Goal: Transaction & Acquisition: Subscribe to service/newsletter

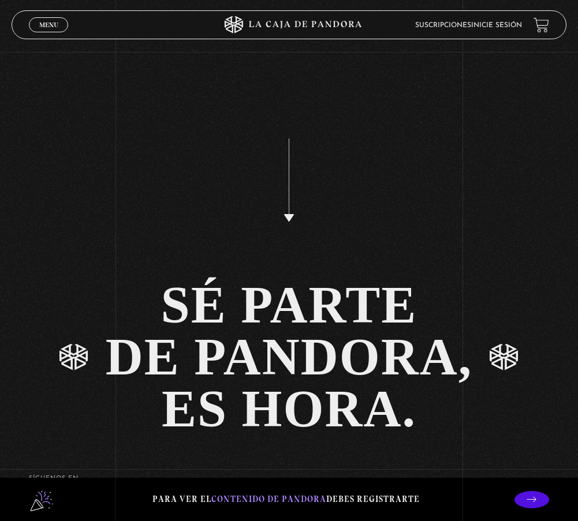
scroll to position [2542, 0]
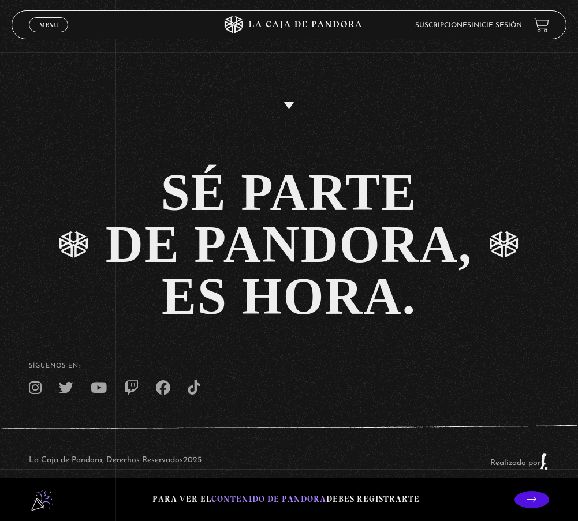
click at [541, 492] on p at bounding box center [532, 499] width 35 height 17
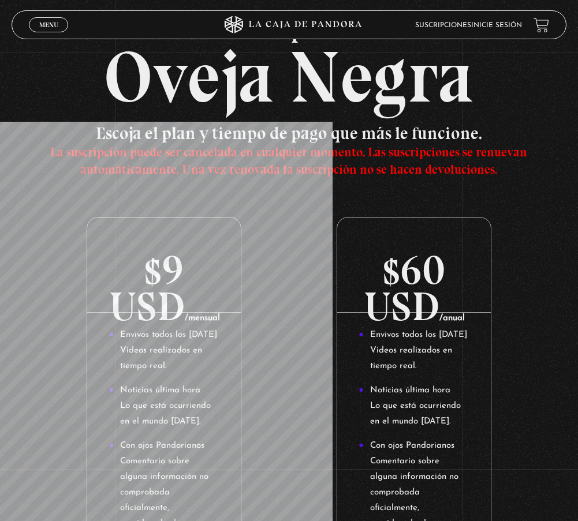
scroll to position [50, 0]
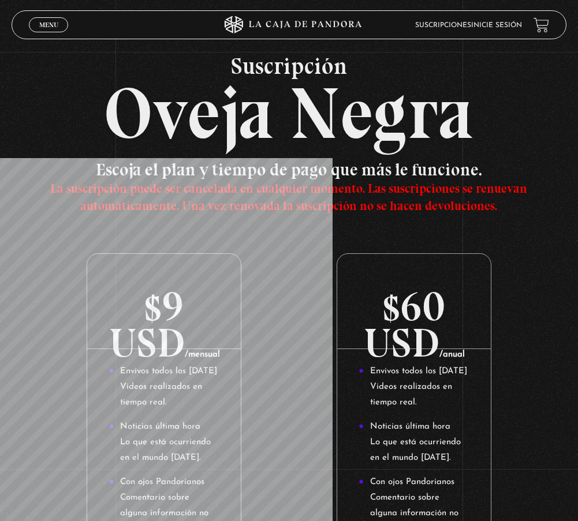
click at [49, 23] on span "Menu" at bounding box center [48, 24] width 19 height 7
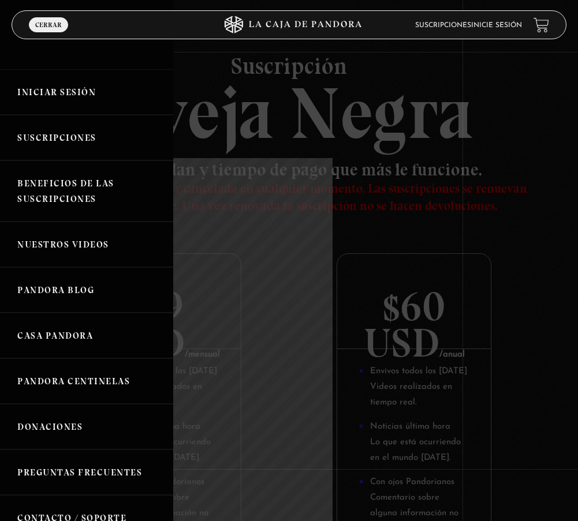
click at [483, 26] on link "Inicie sesión" at bounding box center [496, 25] width 51 height 7
click at [493, 184] on div at bounding box center [289, 260] width 578 height 521
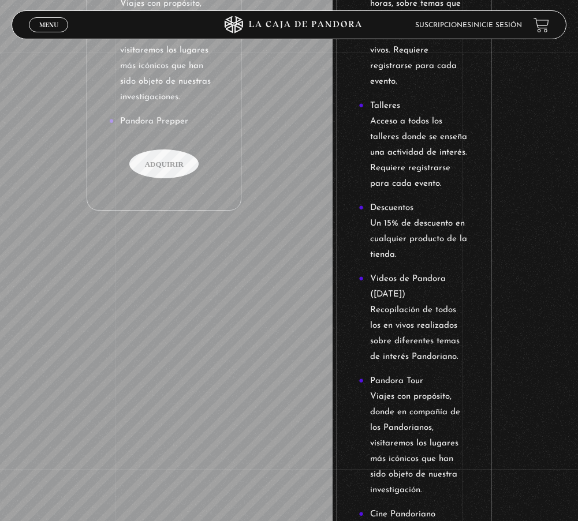
scroll to position [1147, 0]
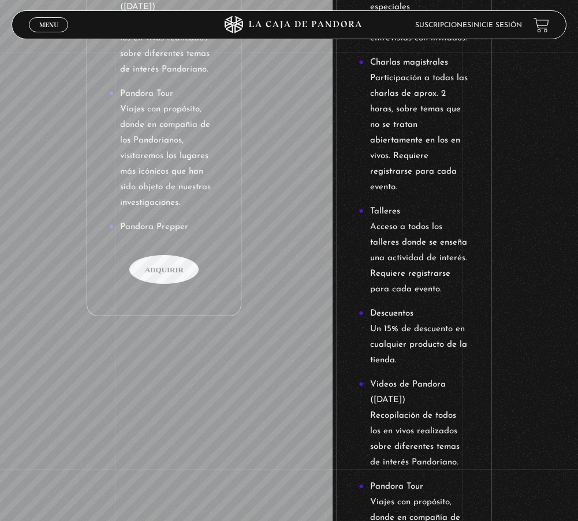
click at [157, 255] on span "Adquirir" at bounding box center [163, 269] width 69 height 29
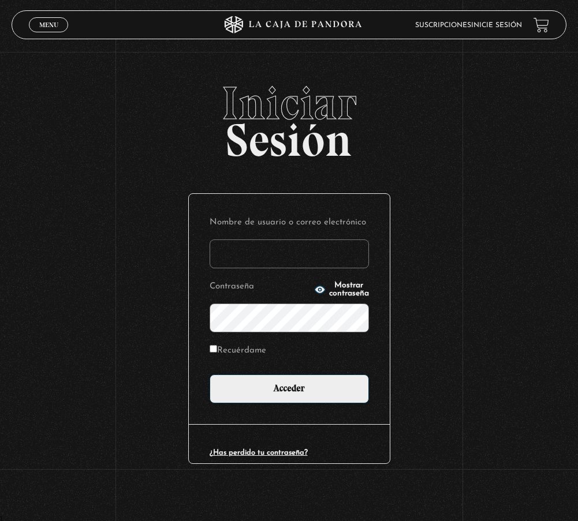
scroll to position [3, 0]
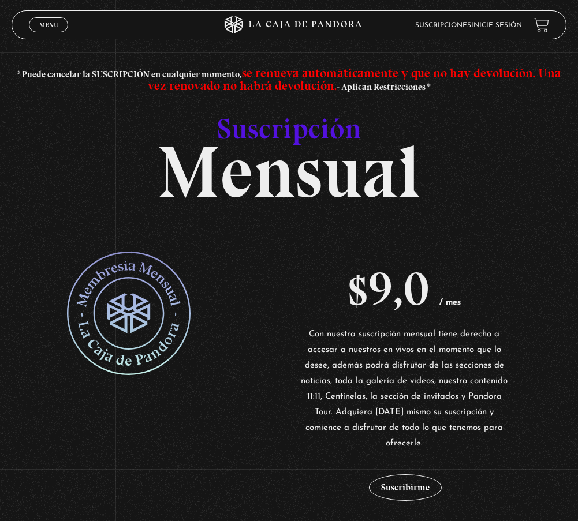
scroll to position [58, 0]
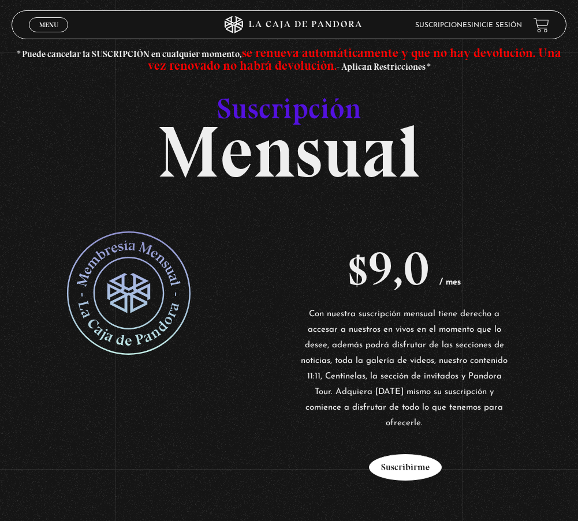
click at [412, 454] on button "Suscribirme" at bounding box center [405, 467] width 73 height 27
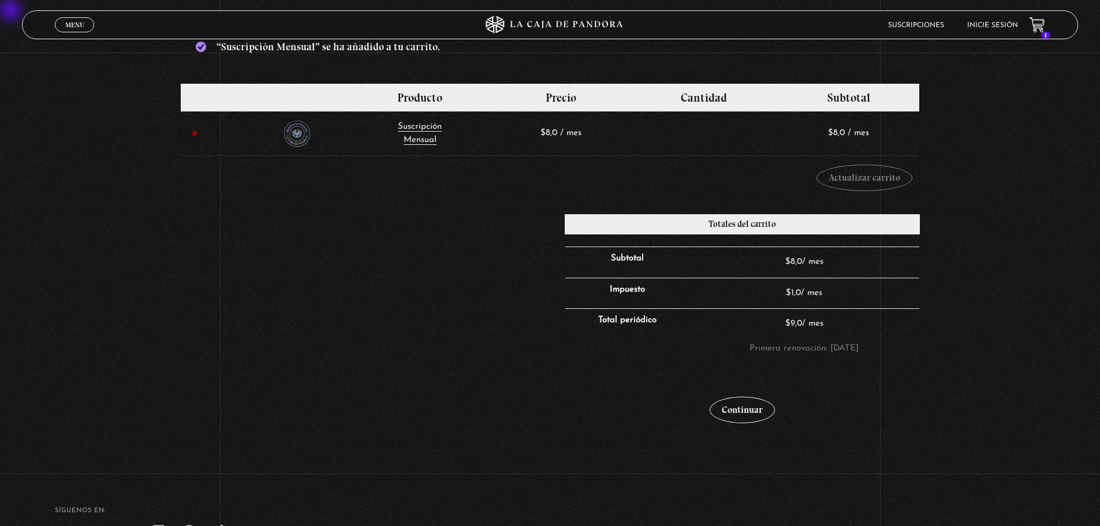
scroll to position [289, 0]
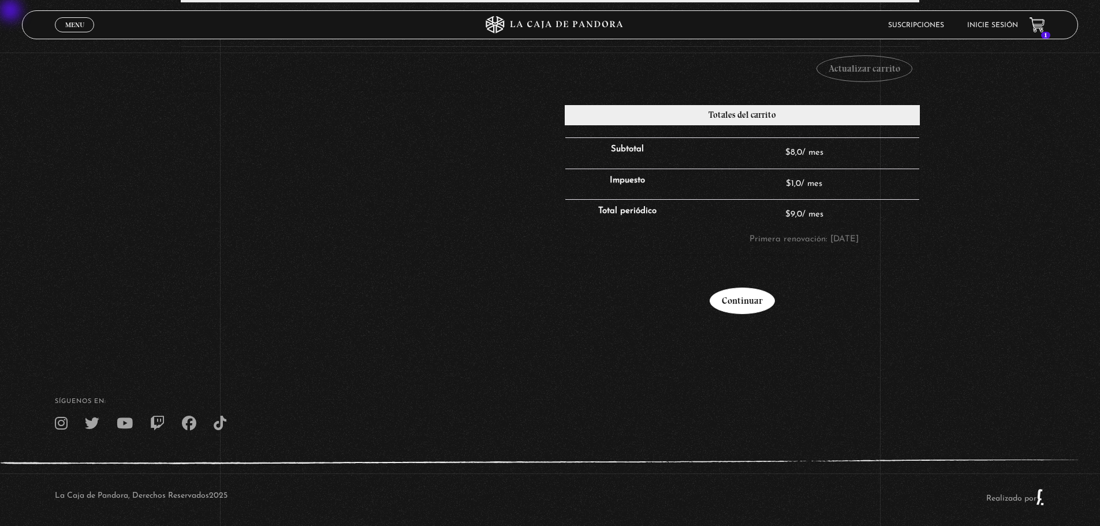
click at [577, 300] on link "Continuar" at bounding box center [742, 301] width 65 height 27
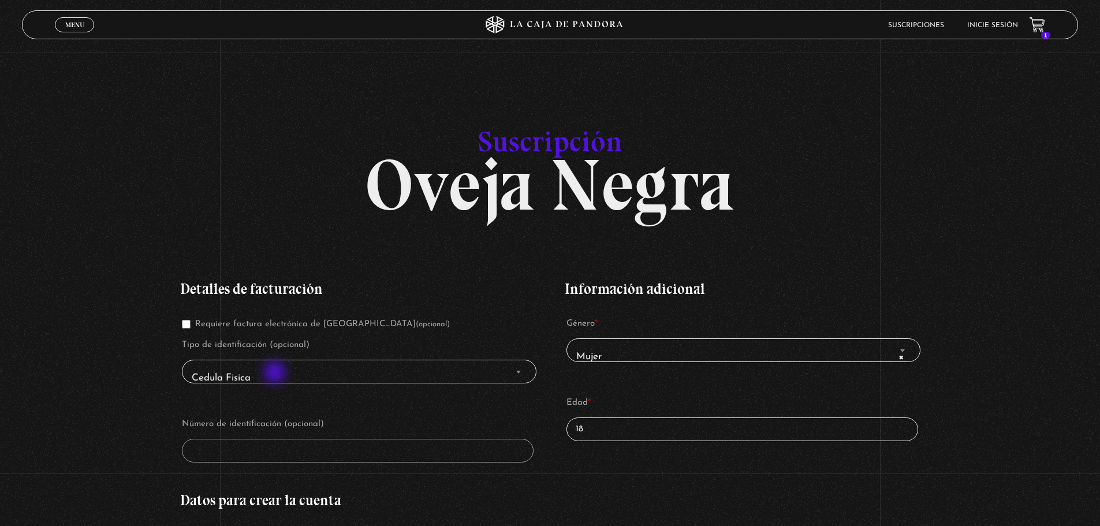
click at [276, 374] on span "Cedula Fisica" at bounding box center [359, 378] width 344 height 26
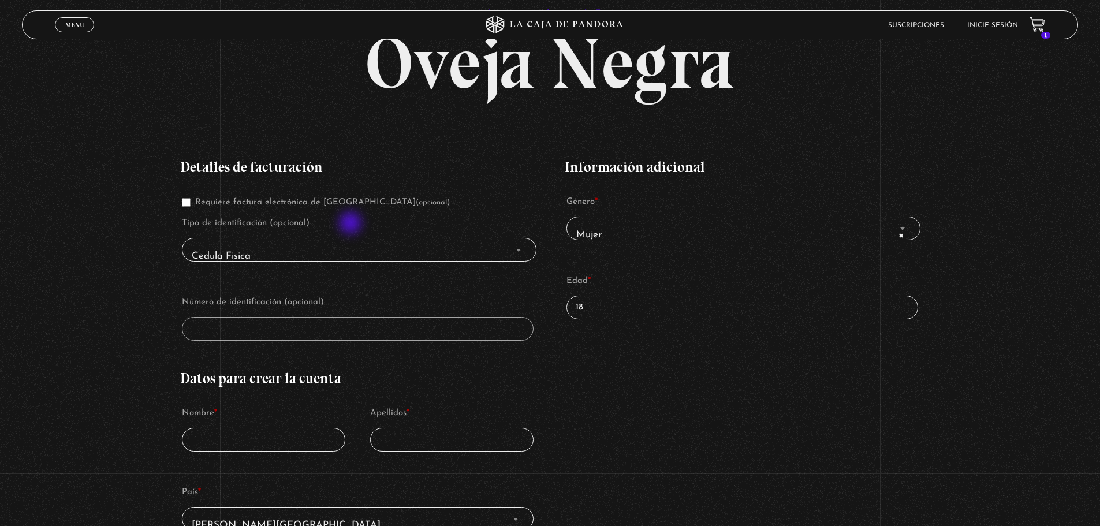
scroll to position [115, 0]
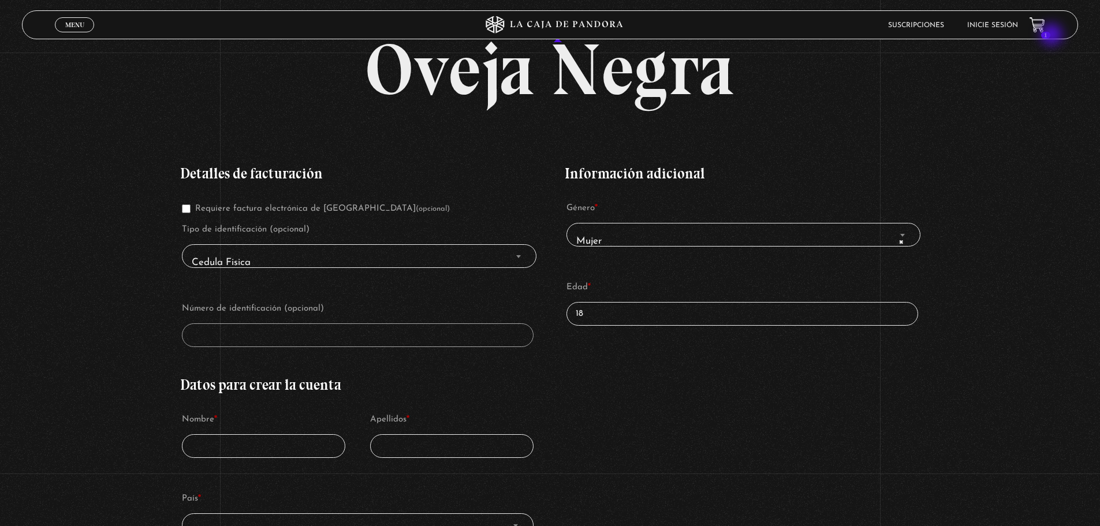
click at [1050, 36] on span "1" at bounding box center [1045, 35] width 9 height 7
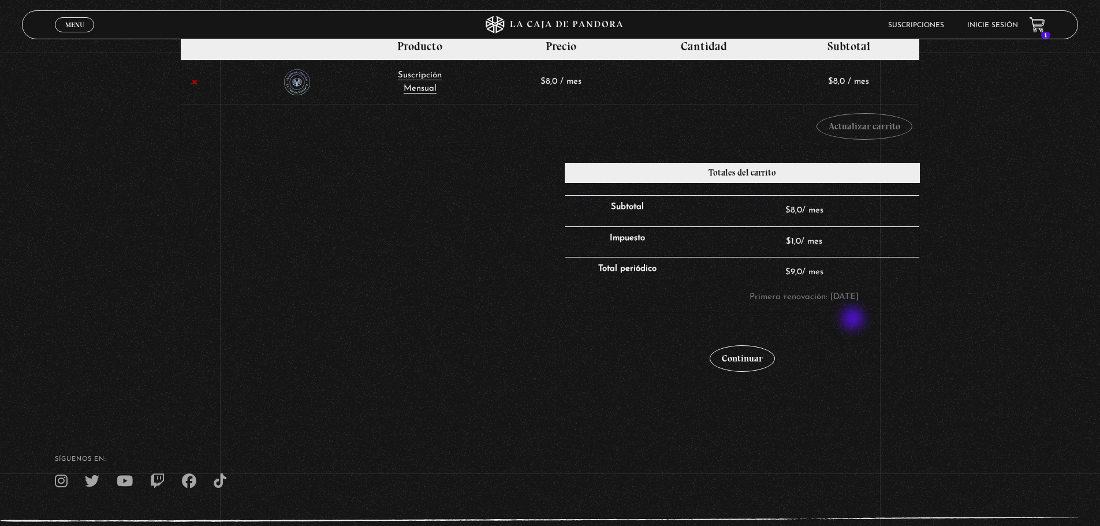
scroll to position [244, 0]
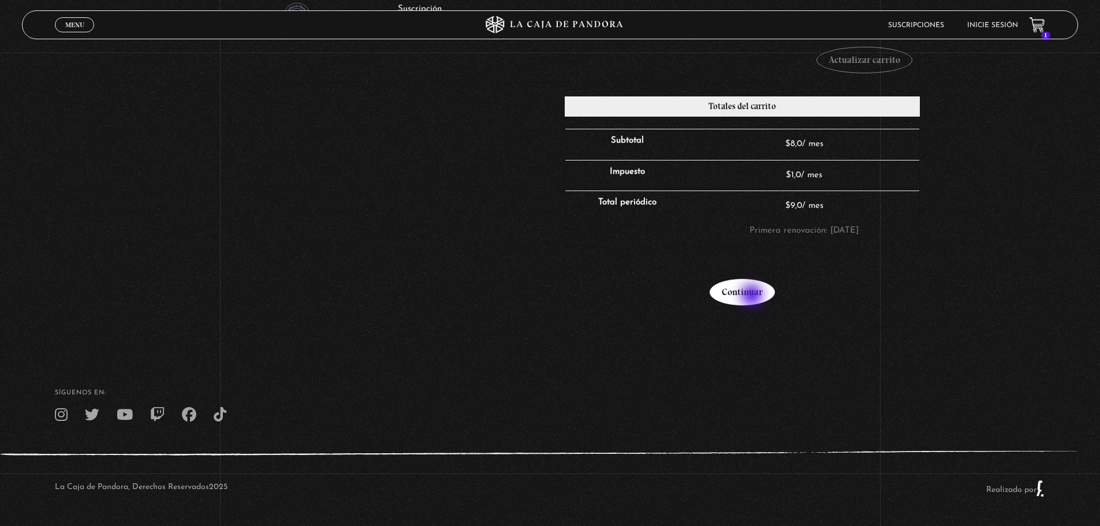
click at [752, 296] on link "Continuar" at bounding box center [742, 292] width 65 height 27
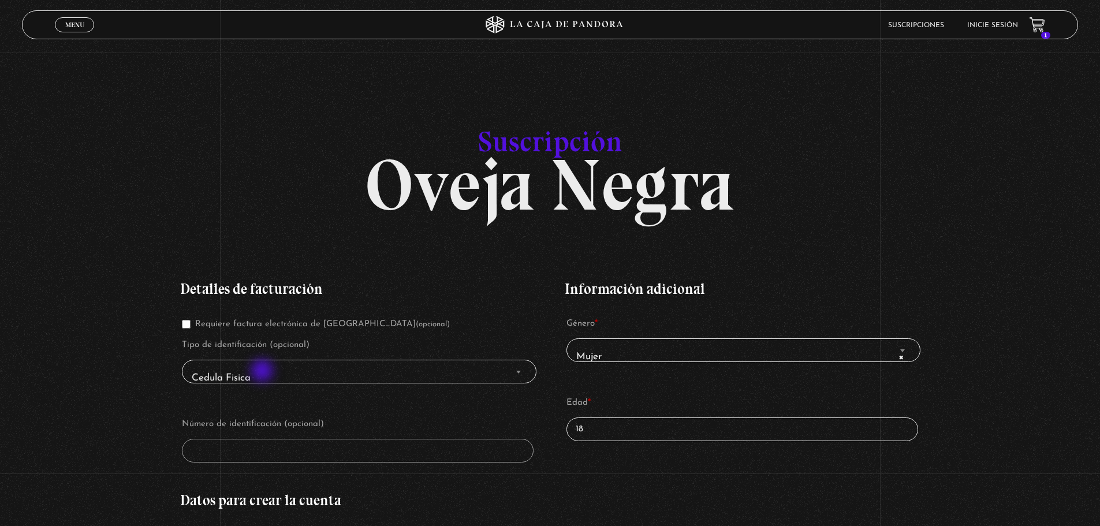
click at [263, 372] on span "Cedula Fisica" at bounding box center [359, 378] width 344 height 26
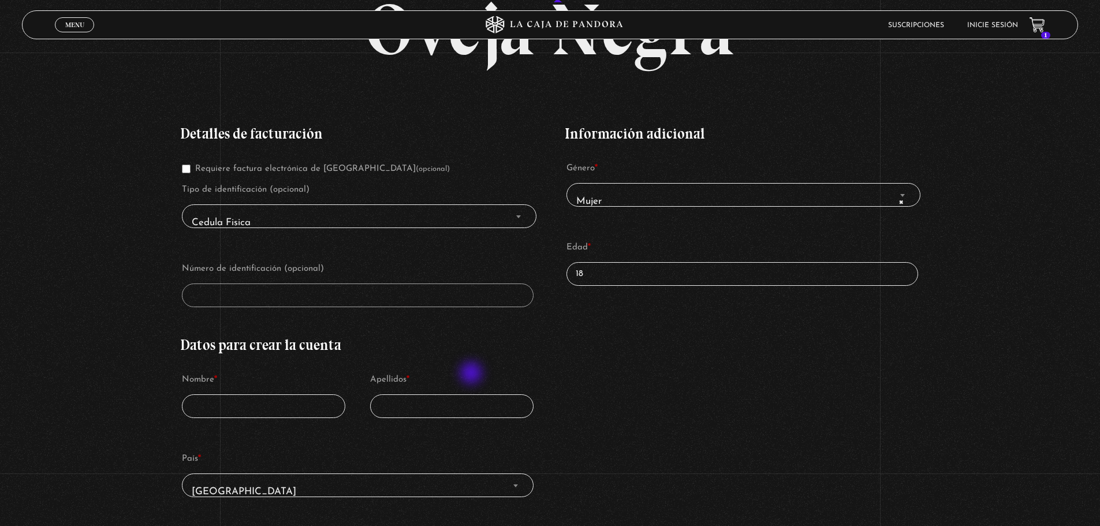
scroll to position [173, 0]
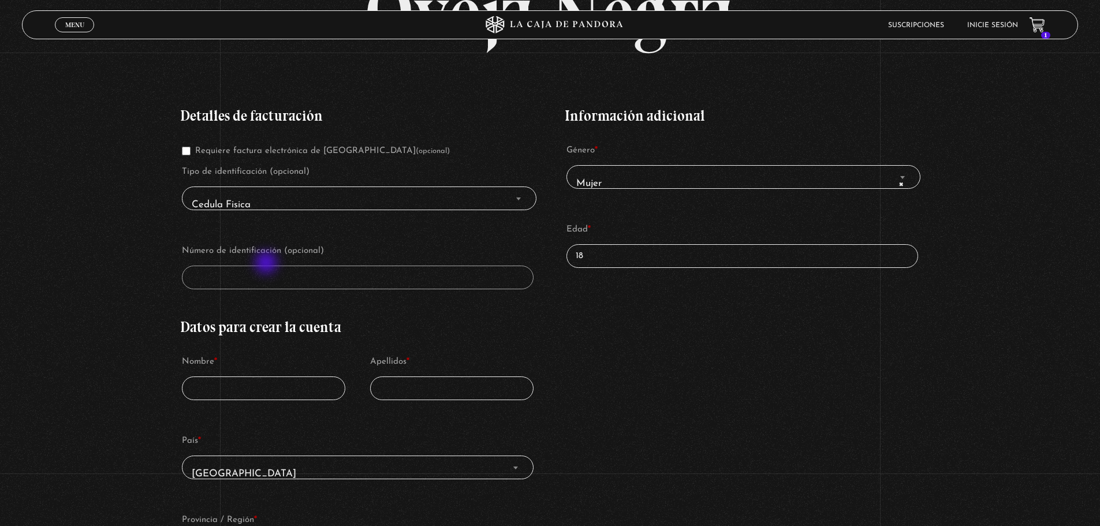
click at [267, 264] on p "Número de identificación (opcional)" at bounding box center [357, 266] width 355 height 50
click at [268, 263] on p "Número de identificación (opcional)" at bounding box center [357, 266] width 355 height 50
click at [260, 396] on input "Nombre *" at bounding box center [263, 389] width 163 height 24
click at [261, 396] on input "Nombre *" at bounding box center [263, 389] width 163 height 24
click at [692, 264] on input "18" at bounding box center [741, 256] width 351 height 24
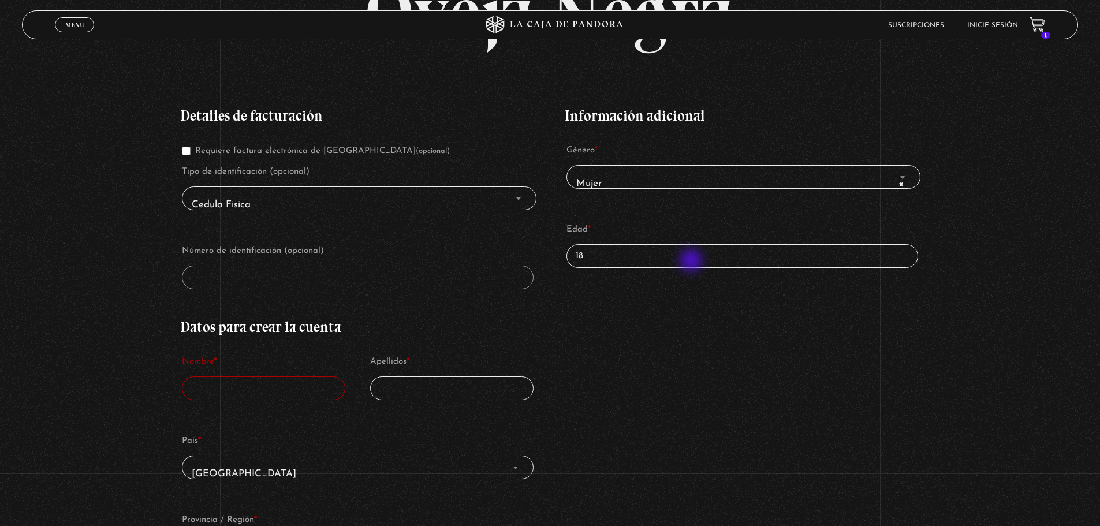
type input "1"
type input "46"
click at [237, 384] on input "Nombre *" at bounding box center [263, 389] width 163 height 24
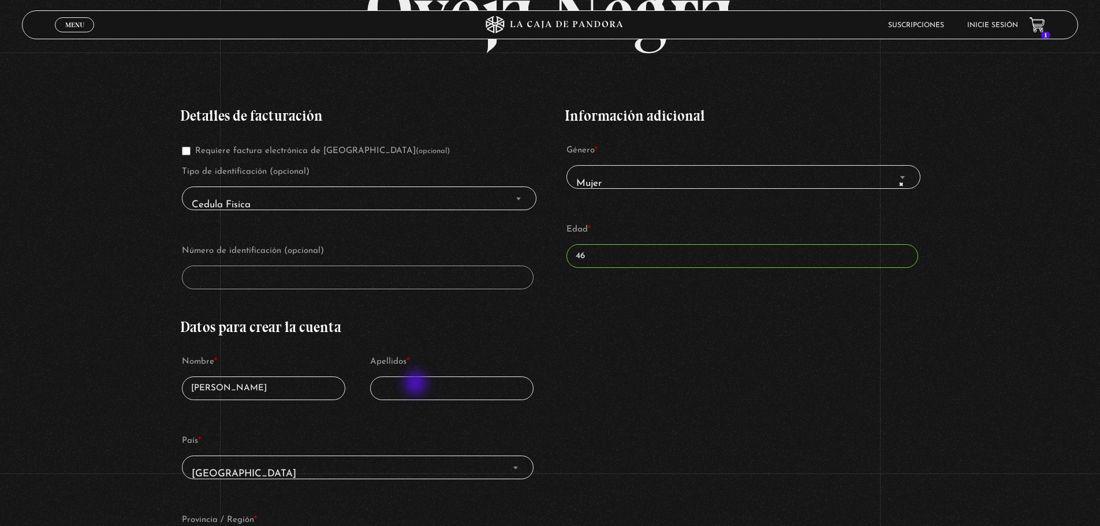
type input "[PERSON_NAME]"
click at [421, 387] on input "Apellidos *" at bounding box center [451, 389] width 163 height 24
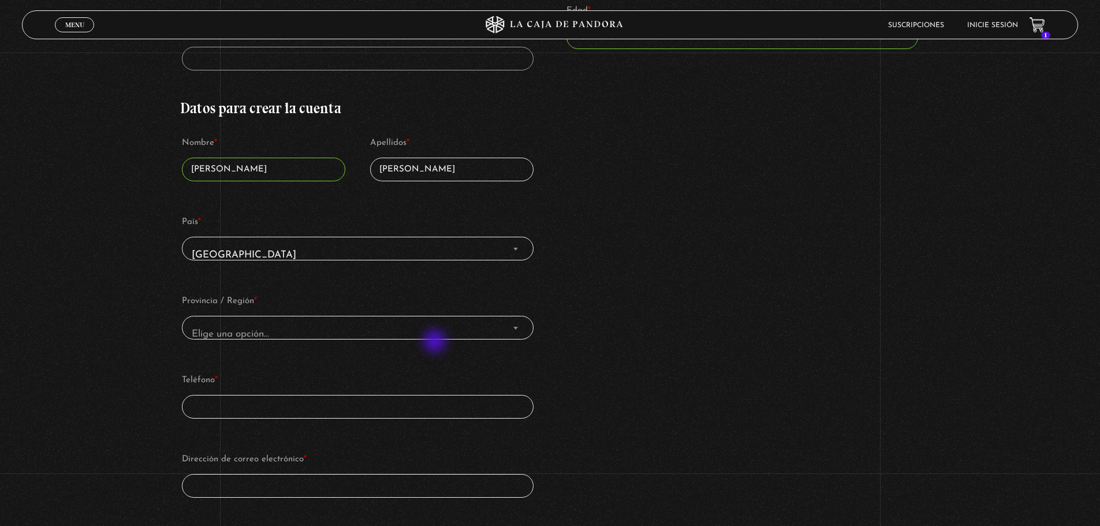
scroll to position [404, 0]
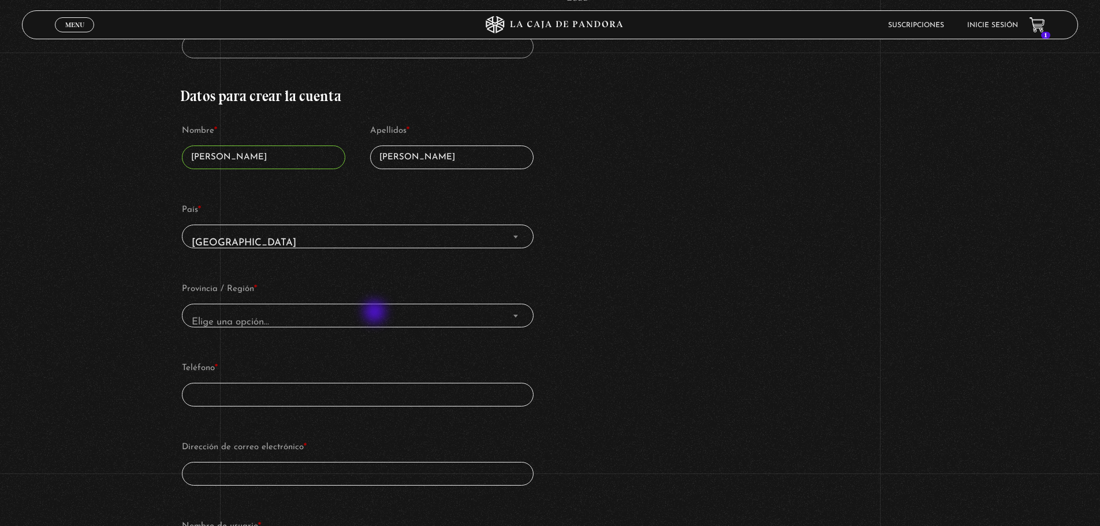
type input "[PERSON_NAME]"
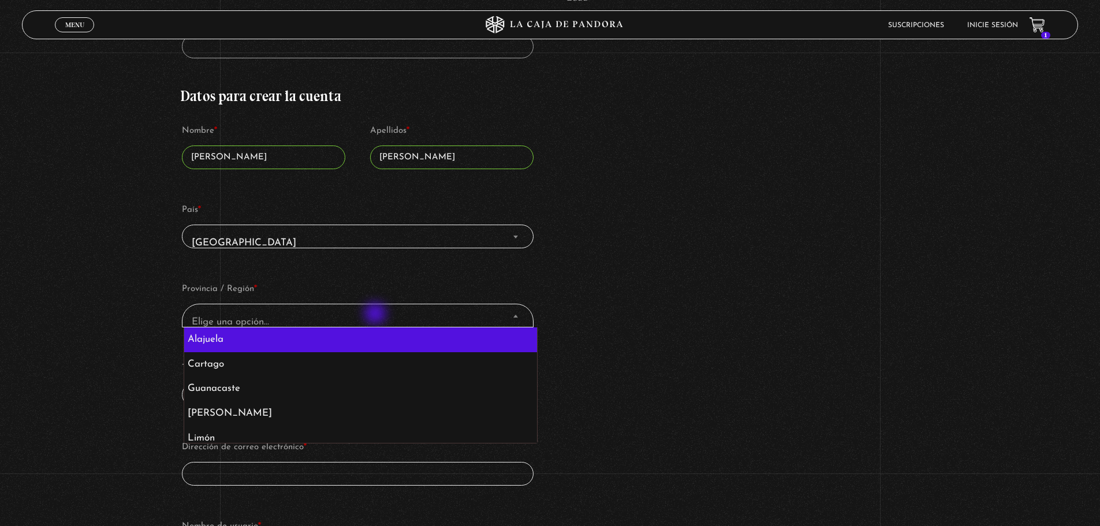
click at [377, 315] on span "Elige una opción…" at bounding box center [357, 322] width 341 height 26
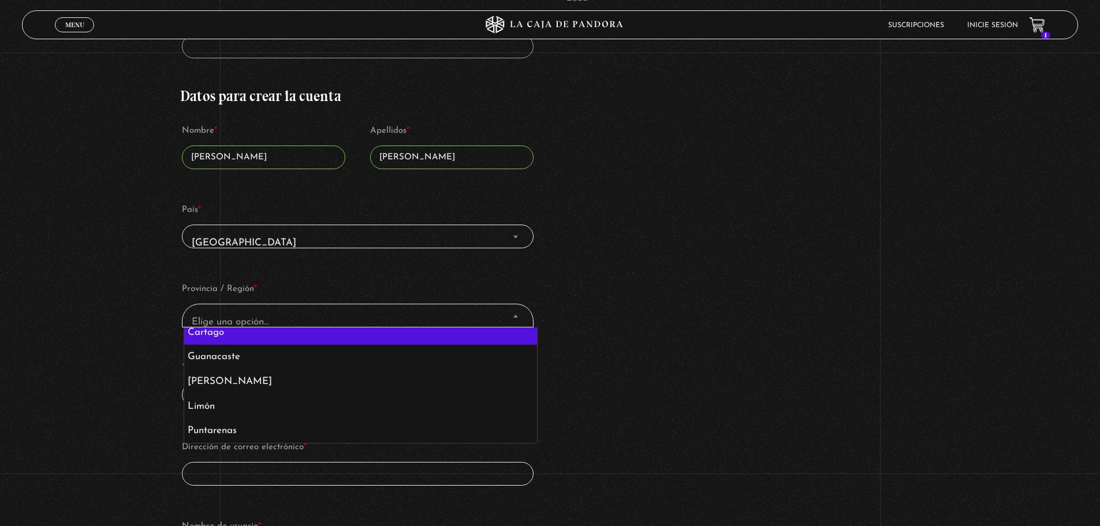
scroll to position [57, 0]
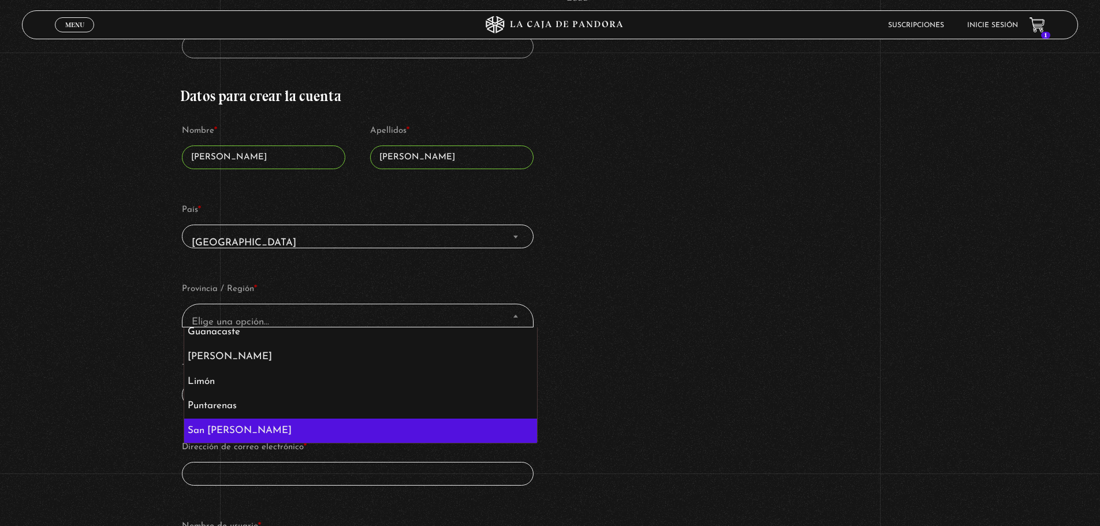
select select "[PERSON_NAME]"
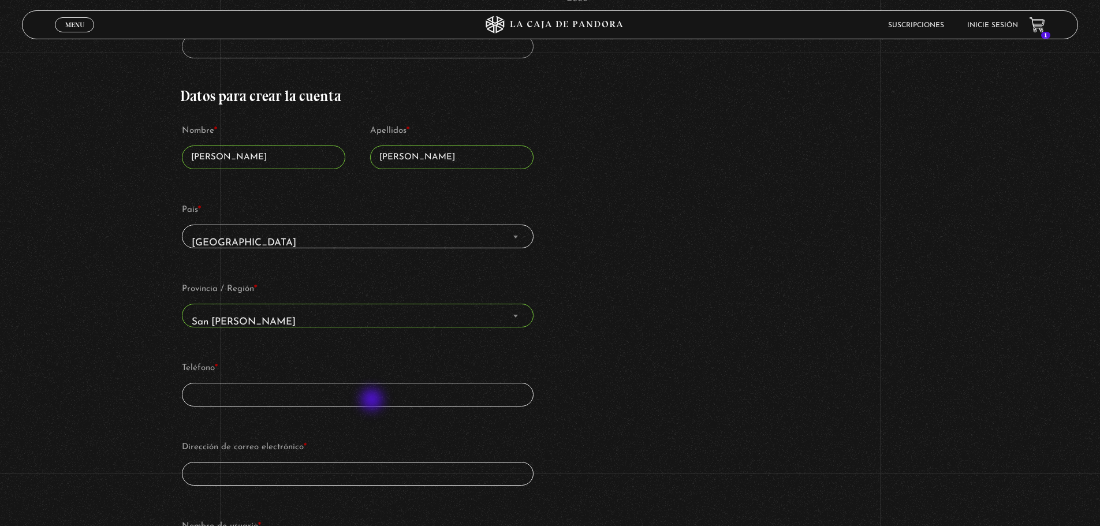
drag, startPoint x: 373, startPoint y: 401, endPoint x: 370, endPoint y: 394, distance: 7.7
click at [372, 400] on input "Teléfono *" at bounding box center [357, 395] width 351 height 24
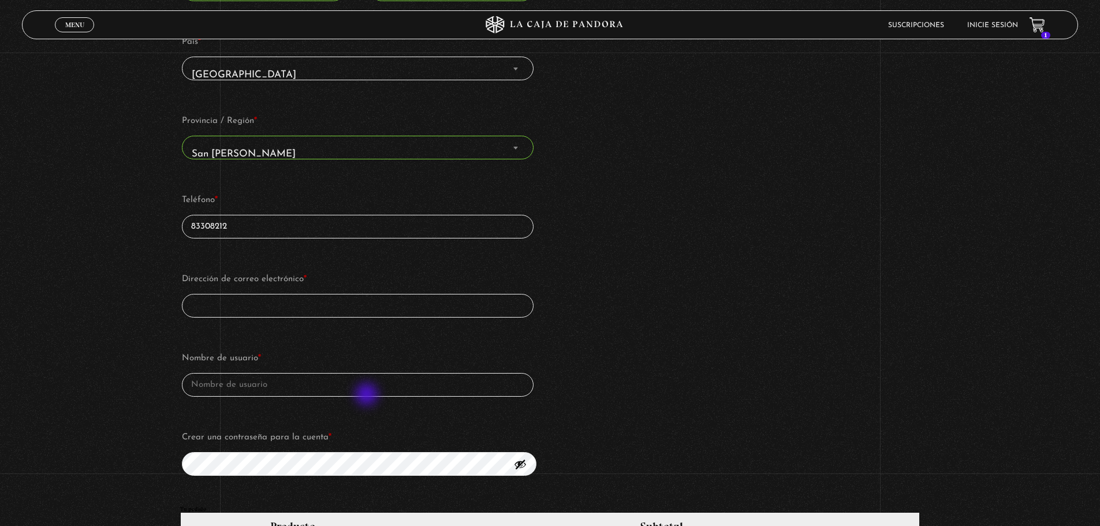
scroll to position [577, 0]
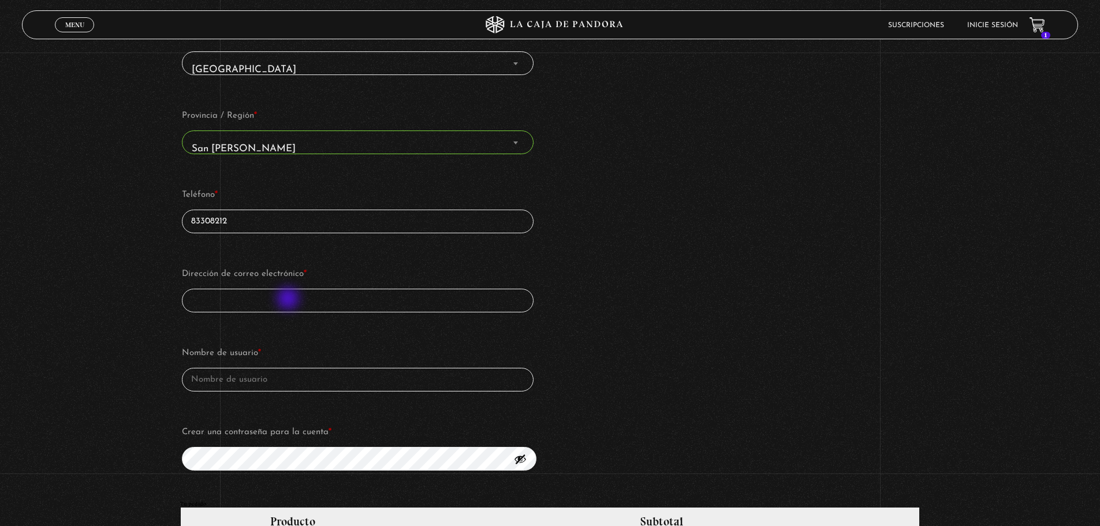
type input "83308212"
click at [288, 301] on input "Dirección de correo electrónico *" at bounding box center [357, 301] width 351 height 24
type input "[EMAIL_ADDRESS][DOMAIN_NAME]"
click at [273, 381] on input "Nombre de usuario *" at bounding box center [357, 380] width 351 height 24
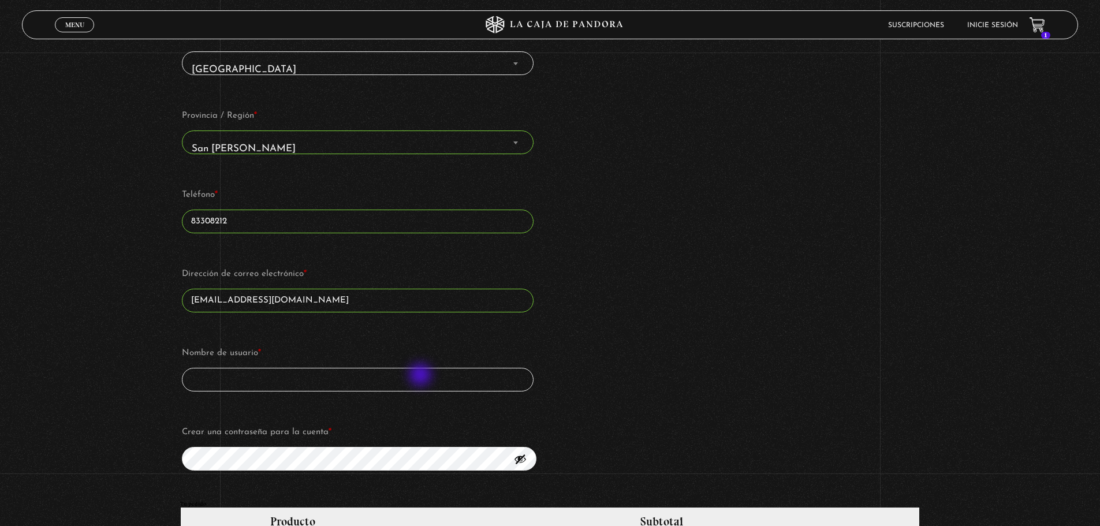
click at [422, 376] on input "Nombre de usuario *" at bounding box center [357, 380] width 351 height 24
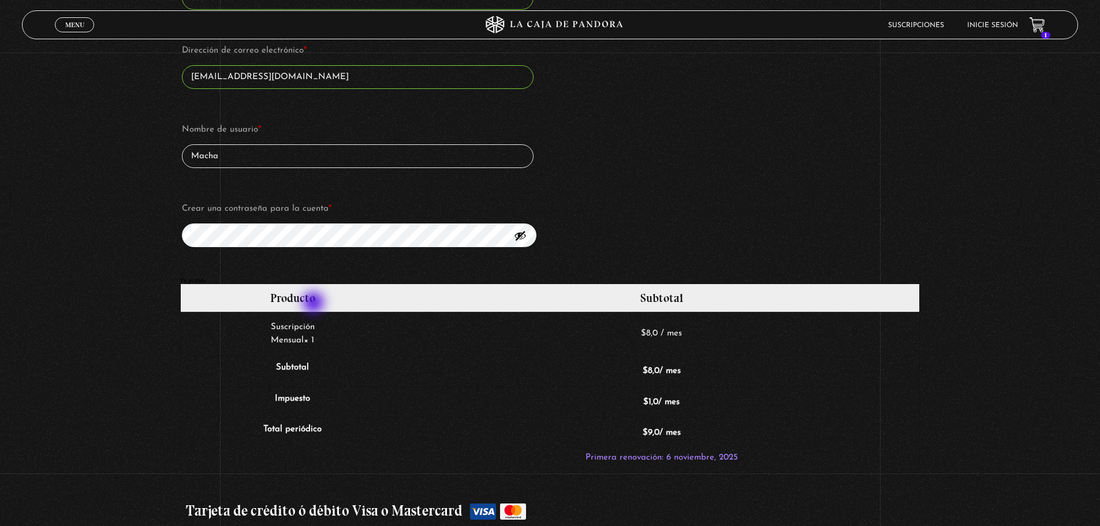
scroll to position [808, 0]
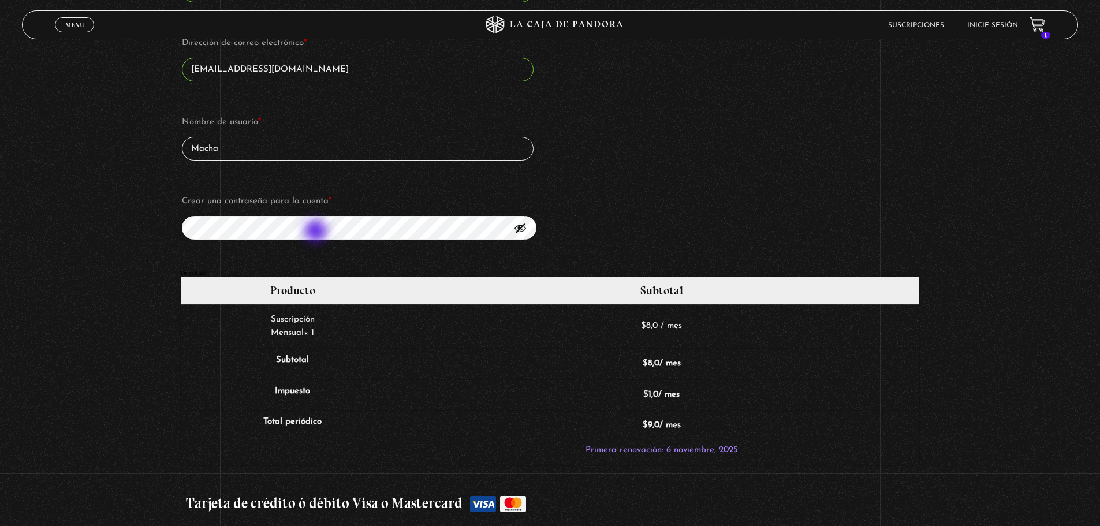
type input "Macha"
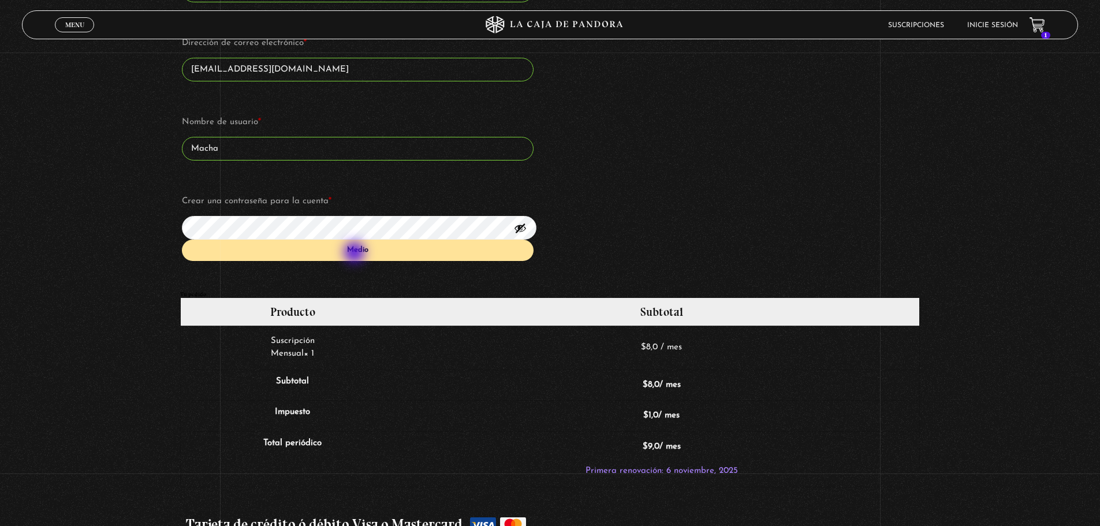
click at [356, 254] on div "Medio" at bounding box center [357, 250] width 351 height 21
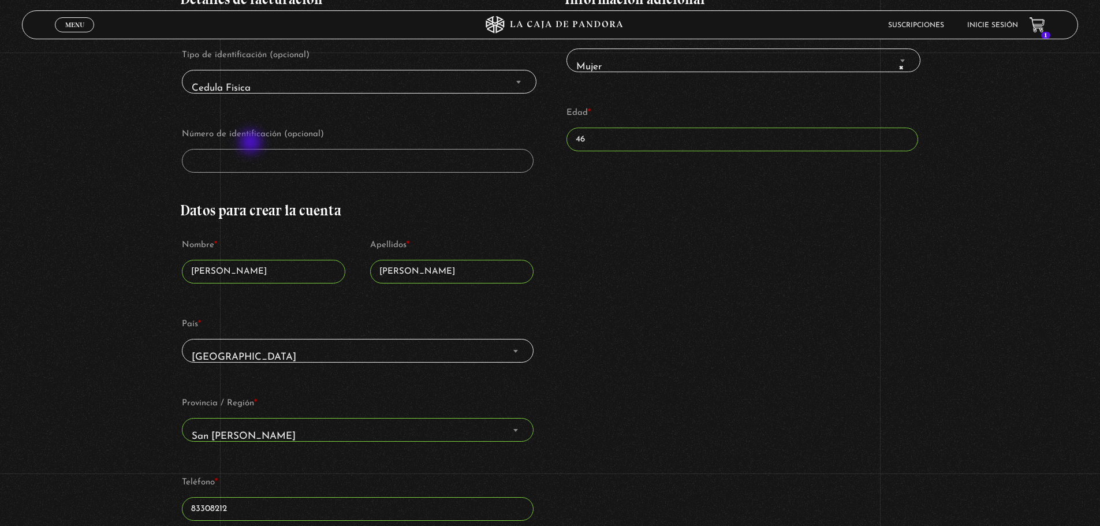
scroll to position [289, 0]
click at [280, 135] on label "Número de identificación (opcional)" at bounding box center [357, 135] width 351 height 17
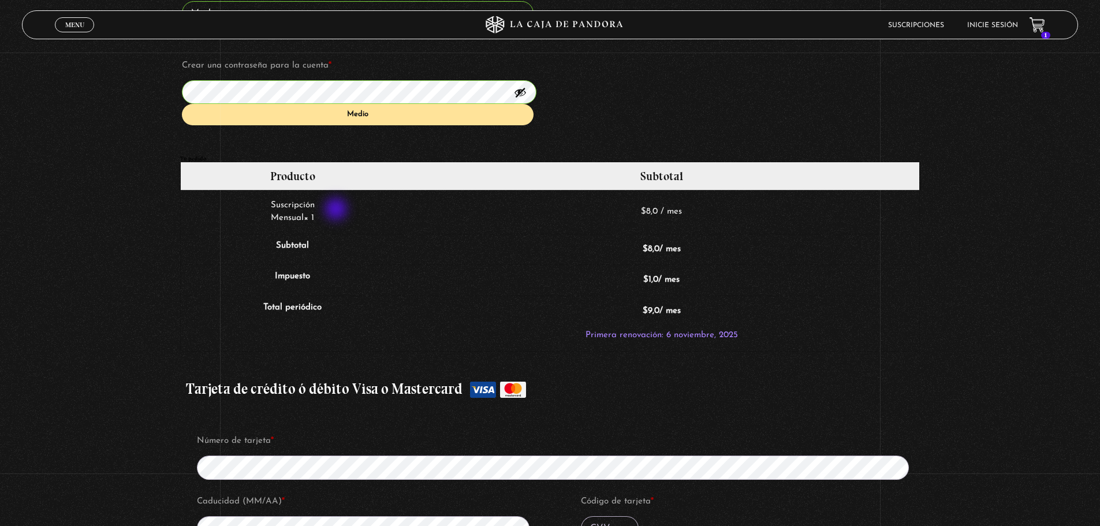
scroll to position [924, 0]
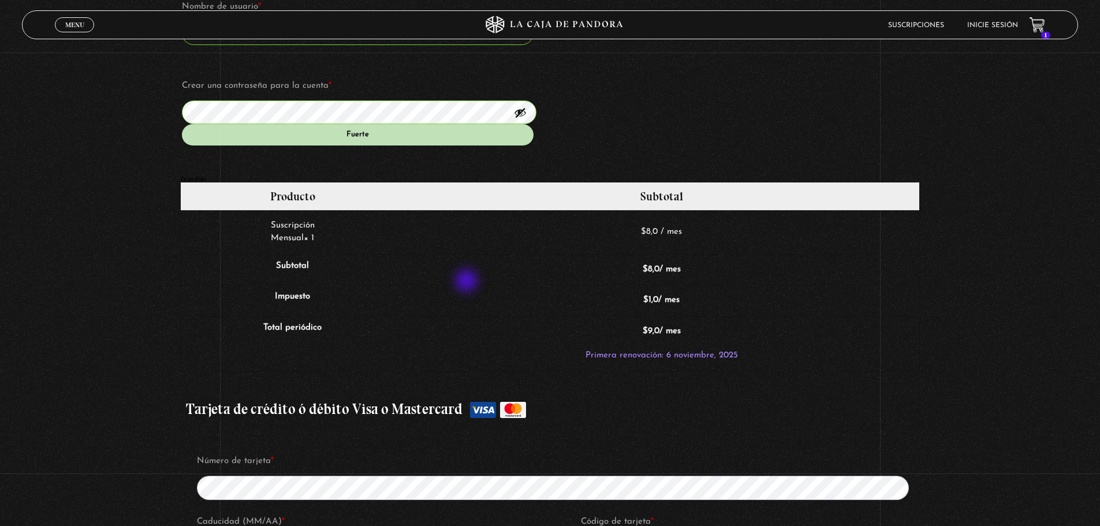
click at [468, 282] on td "$ 8,0 / mes" at bounding box center [661, 269] width 515 height 31
click at [368, 134] on div "Fuerte" at bounding box center [357, 134] width 351 height 21
click at [465, 244] on td "$ 8,0 / mes" at bounding box center [661, 232] width 515 height 44
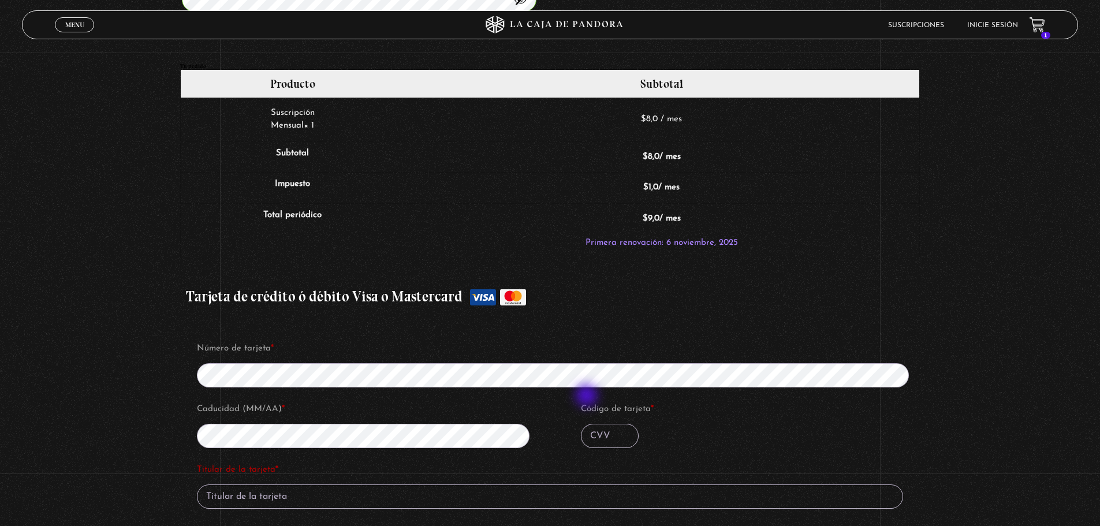
scroll to position [1039, 0]
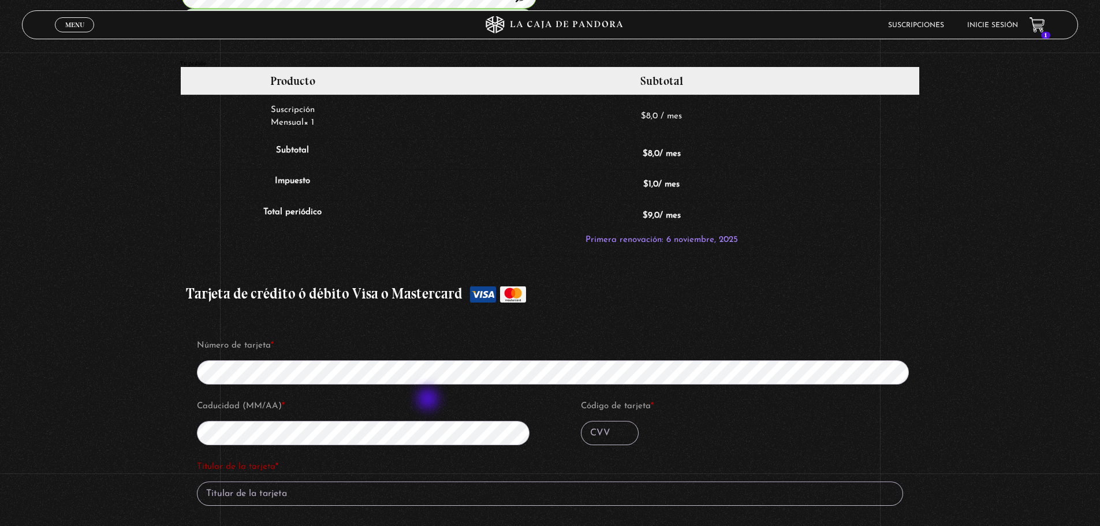
type input "[PERSON_NAME]"
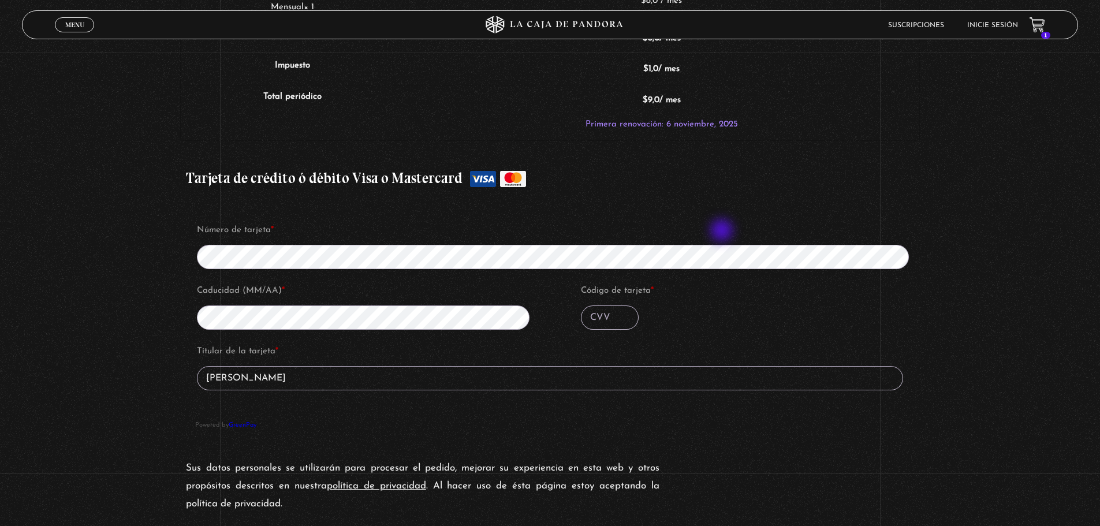
scroll to position [1213, 0]
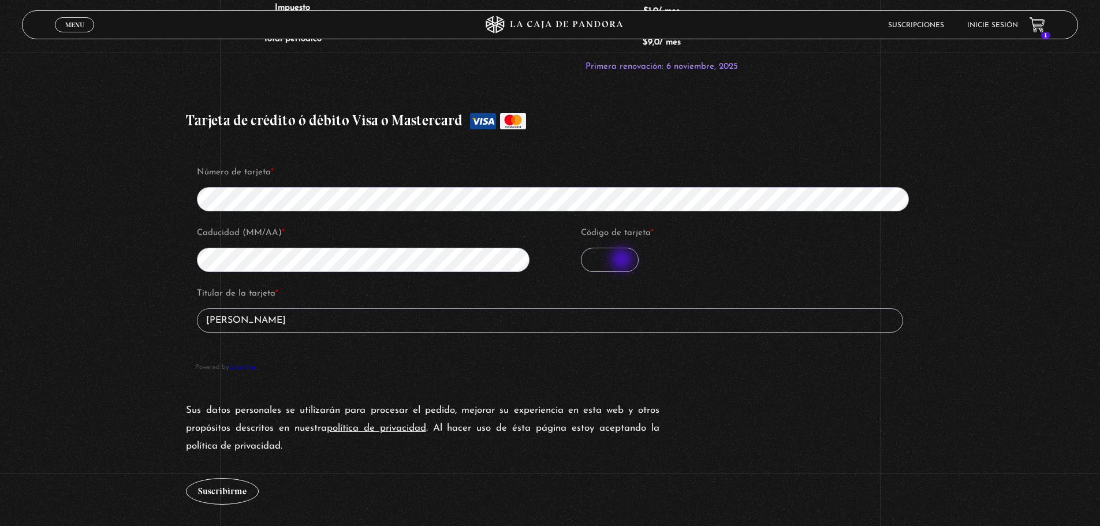
click at [623, 260] on input "Código de tarjeta *" at bounding box center [610, 260] width 58 height 24
type input "467"
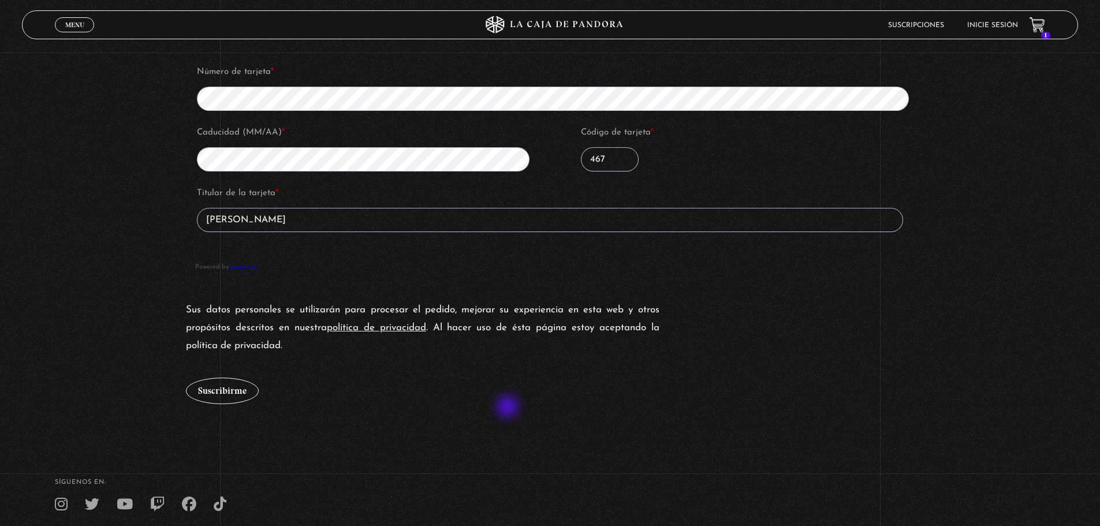
scroll to position [1328, 0]
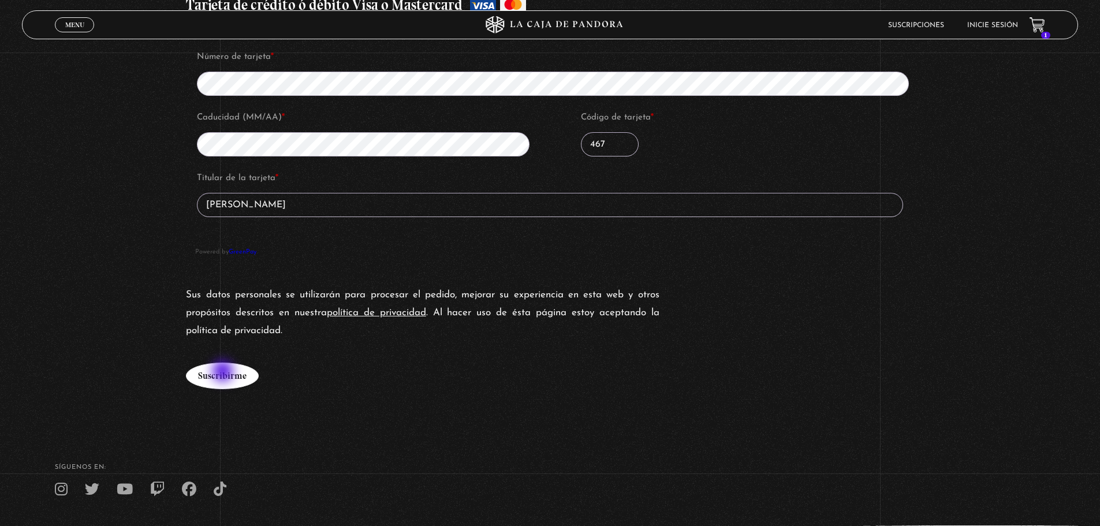
click at [224, 372] on button "Suscribirme" at bounding box center [222, 376] width 73 height 27
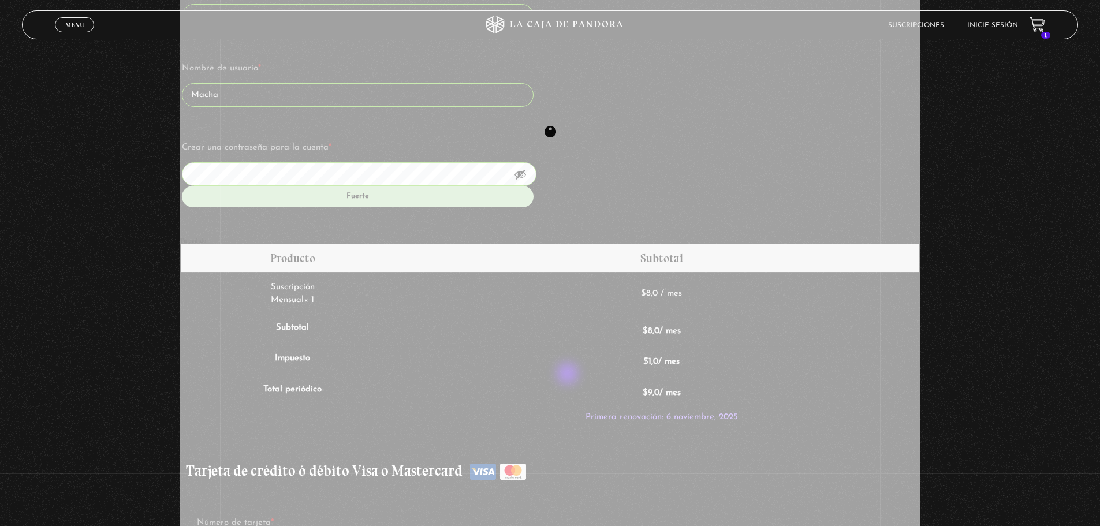
scroll to position [635, 0]
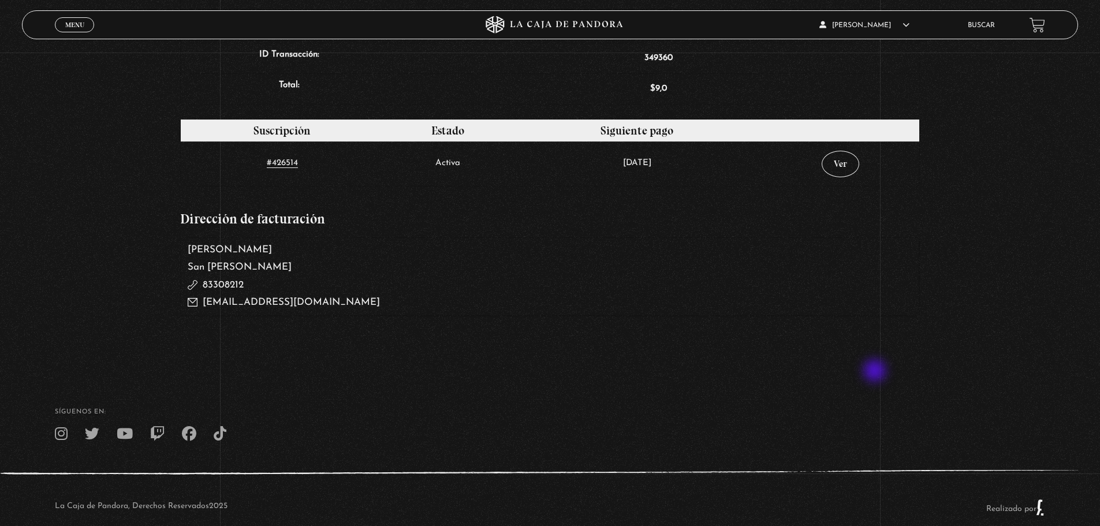
scroll to position [565, 0]
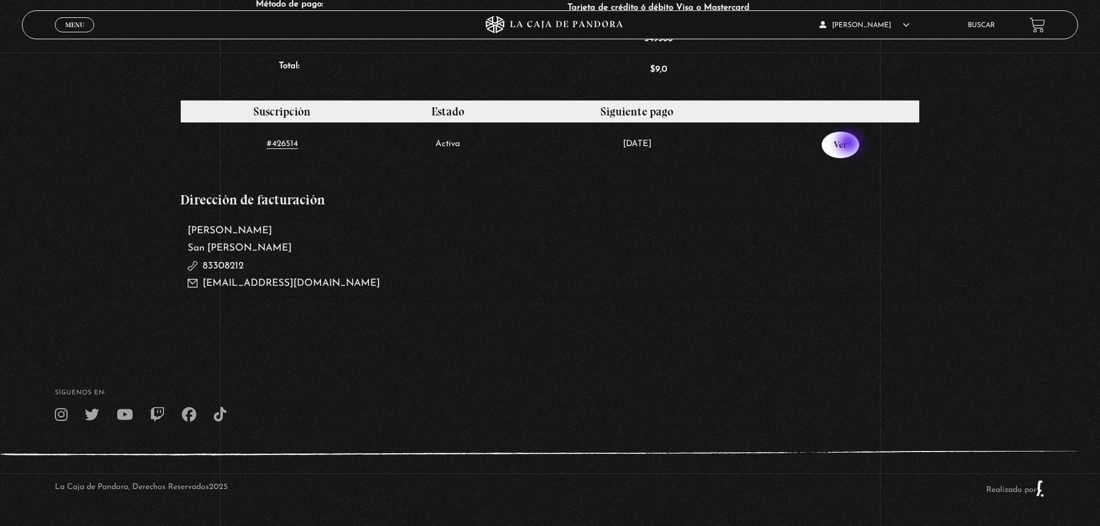
click at [850, 144] on link "Ver" at bounding box center [841, 145] width 38 height 27
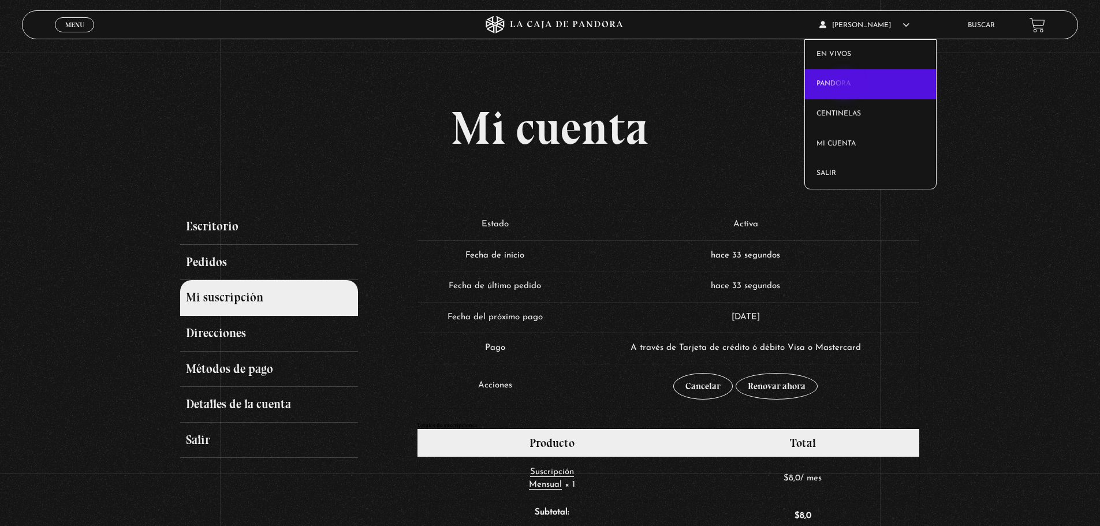
click at [846, 86] on link "Pandora" at bounding box center [870, 84] width 131 height 30
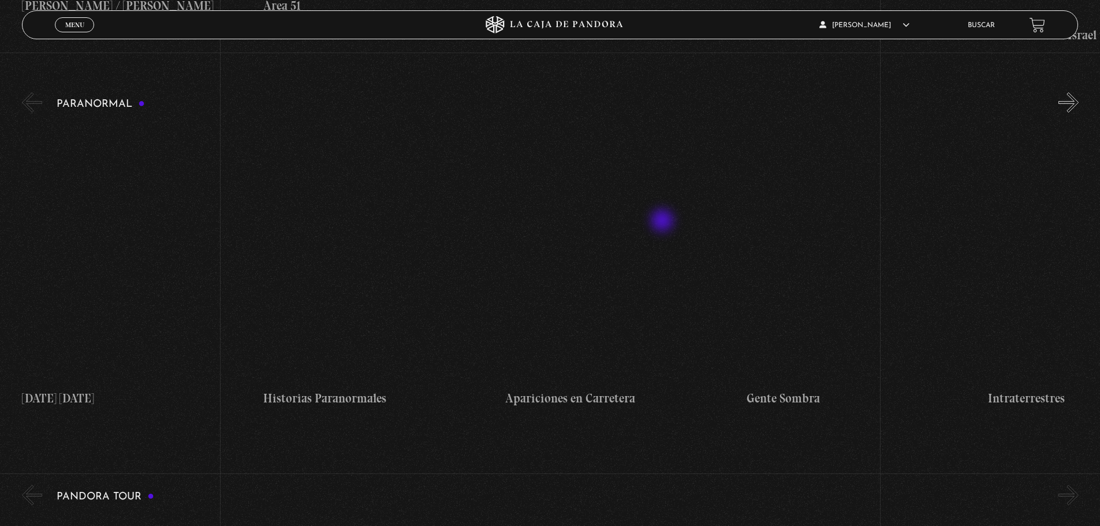
scroll to position [577, 0]
